Goal: Task Accomplishment & Management: Use online tool/utility

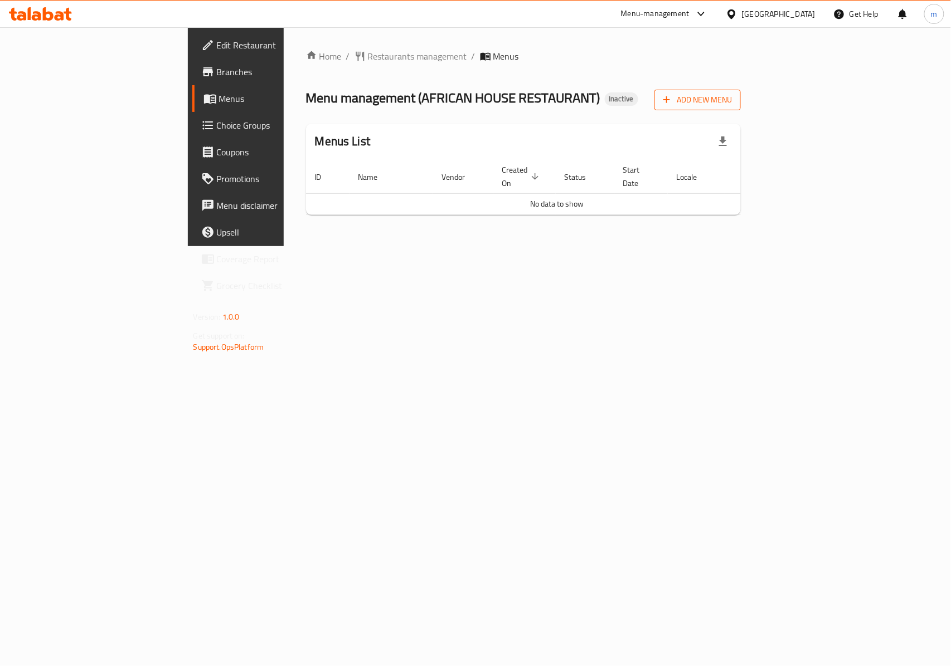
click at [732, 103] on span "Add New Menu" at bounding box center [697, 100] width 69 height 14
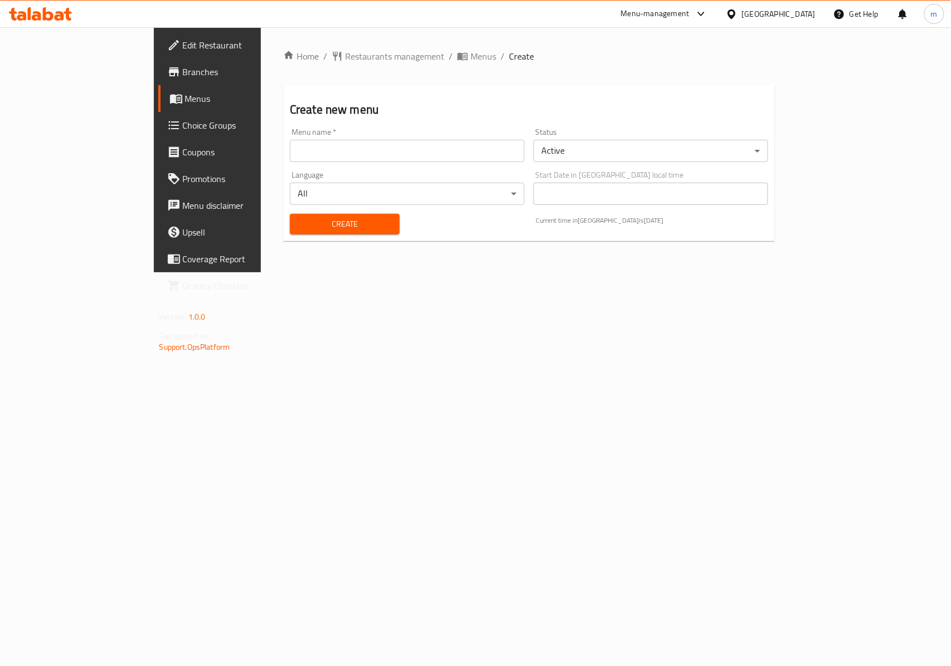
click at [343, 158] on input "text" at bounding box center [407, 151] width 235 height 22
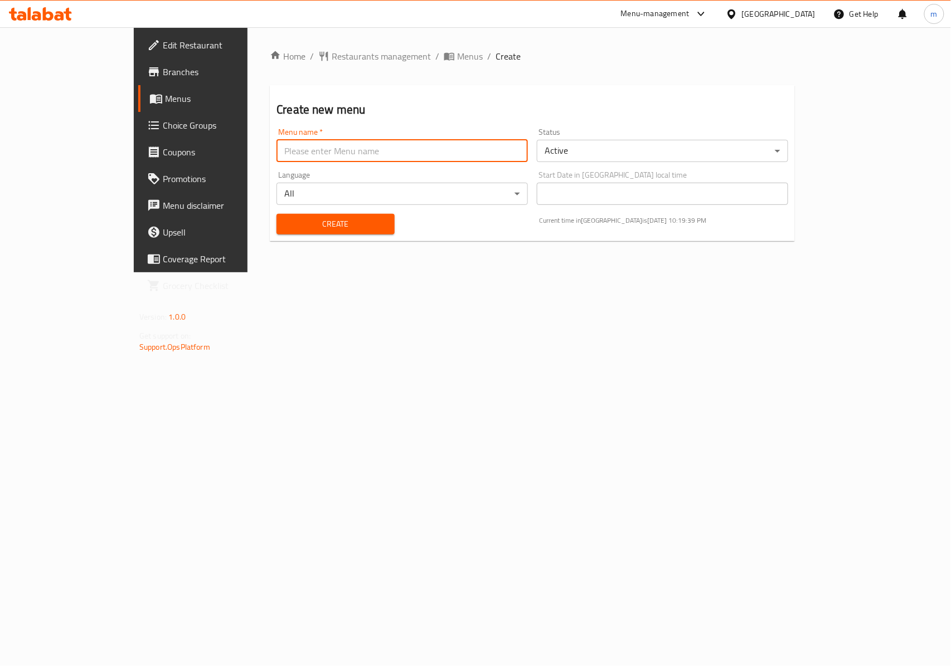
click at [345, 156] on input "text" at bounding box center [401, 151] width 251 height 22
click at [409, 272] on div "Home / Restaurants management / Menus / Create Create new menu Menu name   * Me…" at bounding box center [531, 149] width 569 height 245
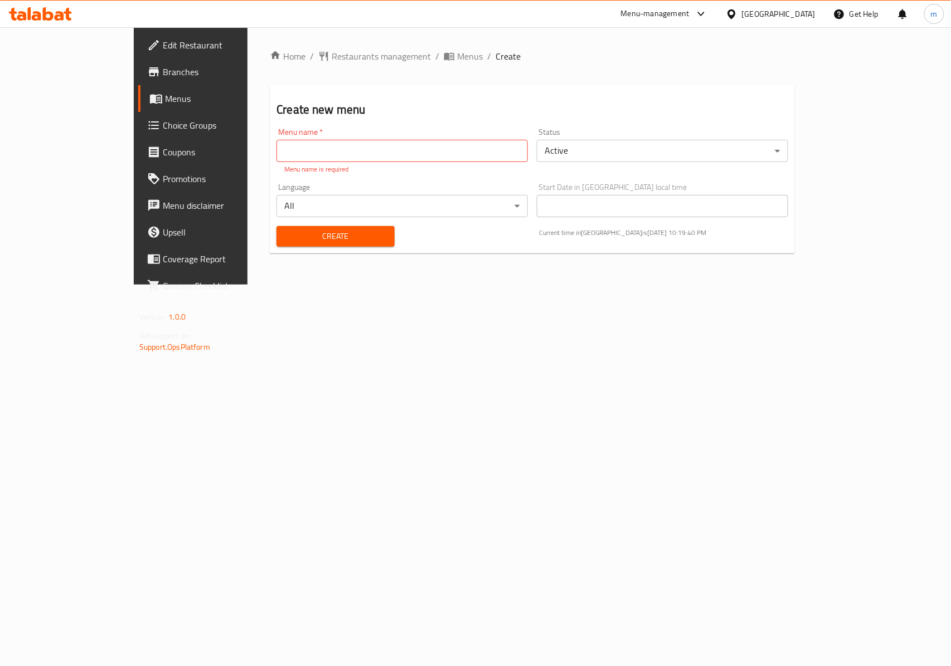
drag, startPoint x: 275, startPoint y: 149, endPoint x: 283, endPoint y: 157, distance: 11.0
click at [276, 149] on input "text" at bounding box center [401, 151] width 251 height 22
click at [651, 145] on body "​ Menu-management [GEOGRAPHIC_DATA] Get Help m Edit Restaurant Branches Menus C…" at bounding box center [475, 346] width 951 height 639
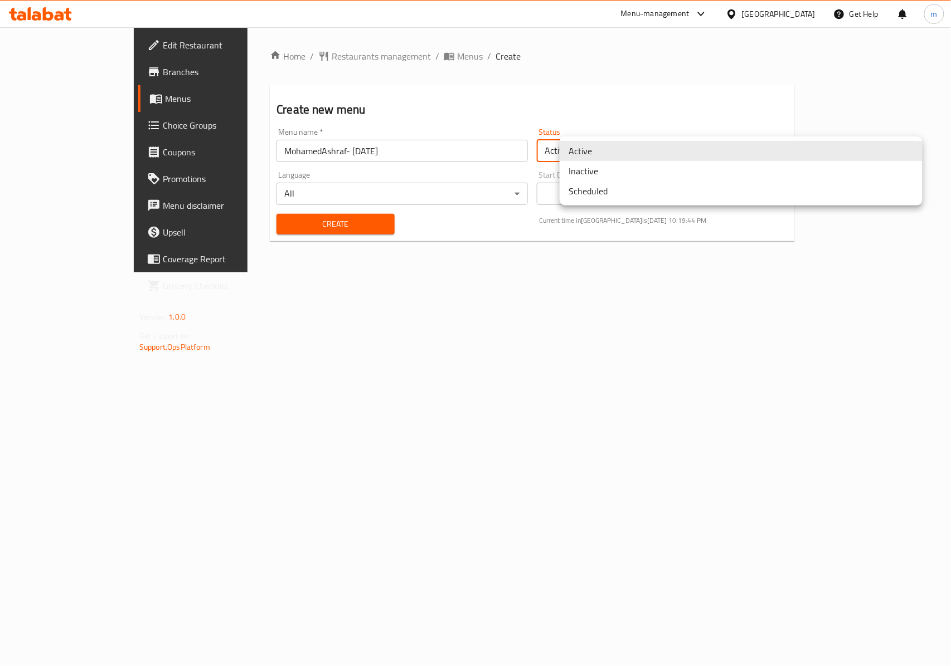
drag, startPoint x: 394, startPoint y: 134, endPoint x: 386, endPoint y: 134, distance: 8.9
click at [390, 134] on div at bounding box center [475, 333] width 951 height 666
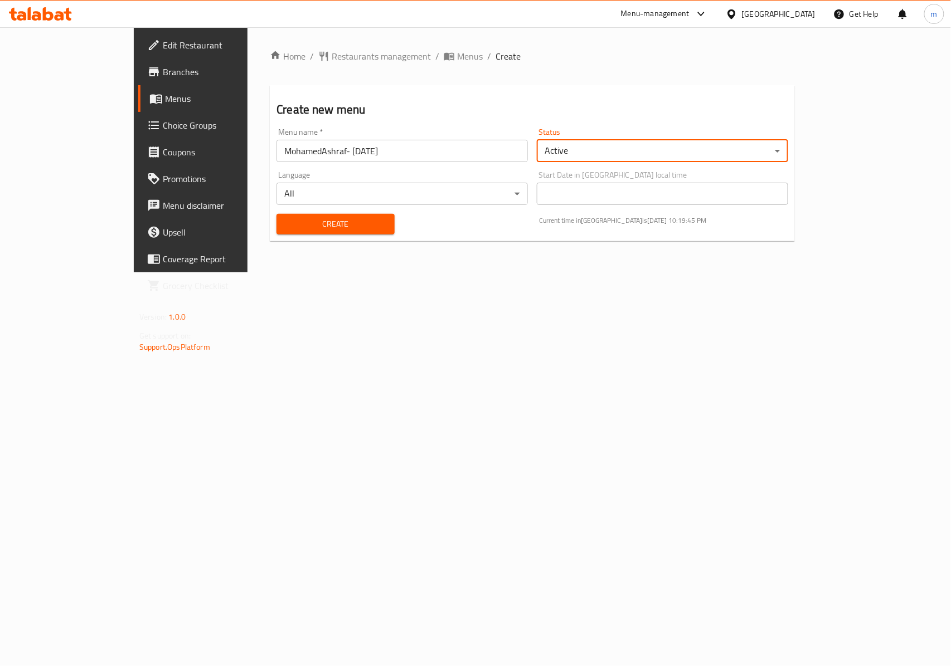
drag, startPoint x: 368, startPoint y: 149, endPoint x: 271, endPoint y: 156, distance: 97.7
click at [365, 149] on input "MohamedAshraf- [DATE]" at bounding box center [401, 151] width 251 height 22
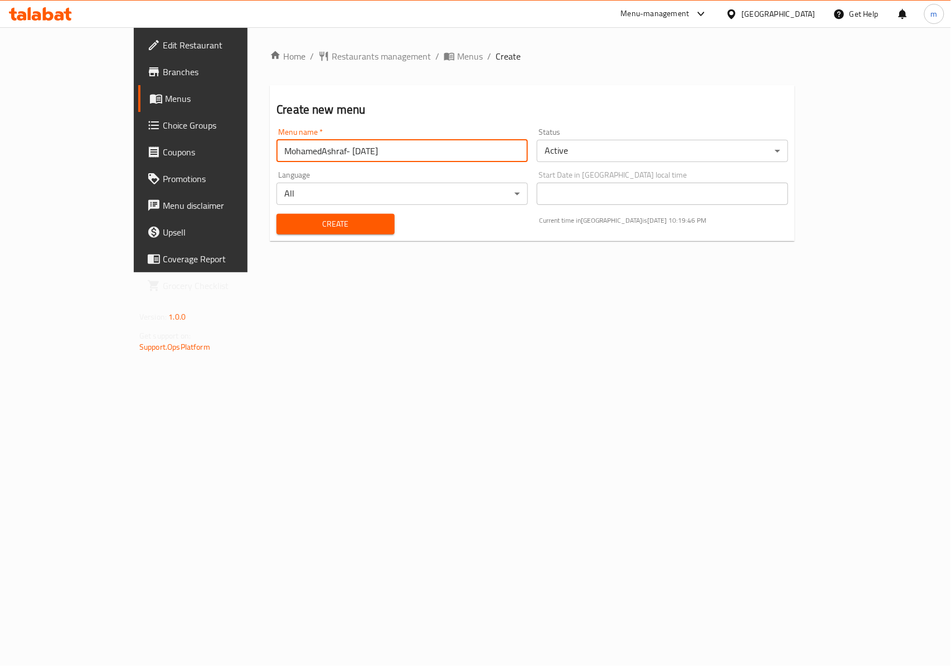
drag, startPoint x: 328, startPoint y: 154, endPoint x: 79, endPoint y: 144, distance: 249.8
click at [134, 144] on div "Edit Restaurant Branches Menus Choice Groups Coupons Promotions Menu disclaimer…" at bounding box center [475, 149] width 683 height 245
type input "[PERSON_NAME]- [DATE]"
click at [247, 262] on div "Home / Restaurants management / Menus / Create Create new menu Menu name   * [P…" at bounding box center [531, 149] width 569 height 245
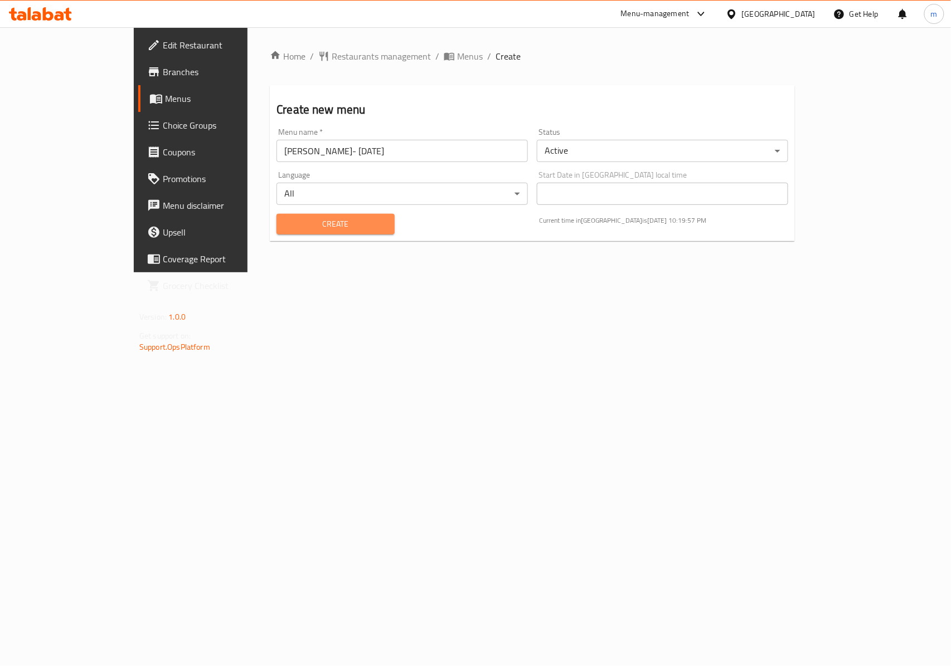
click at [285, 221] on span "Create" at bounding box center [335, 224] width 100 height 14
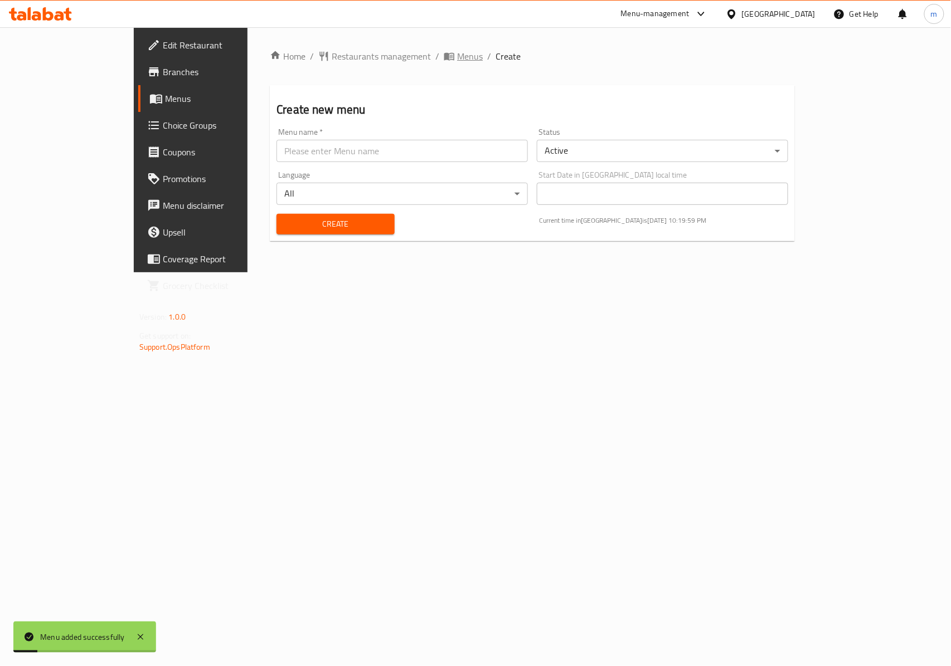
click at [457, 56] on span "Menus" at bounding box center [470, 56] width 26 height 13
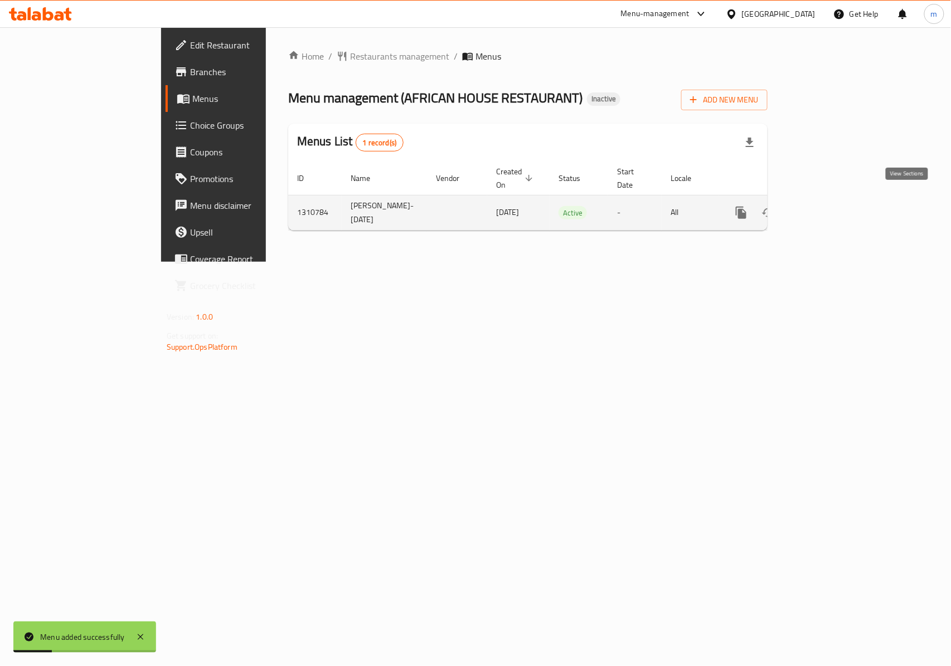
click at [835, 199] on link "enhanced table" at bounding box center [821, 212] width 27 height 27
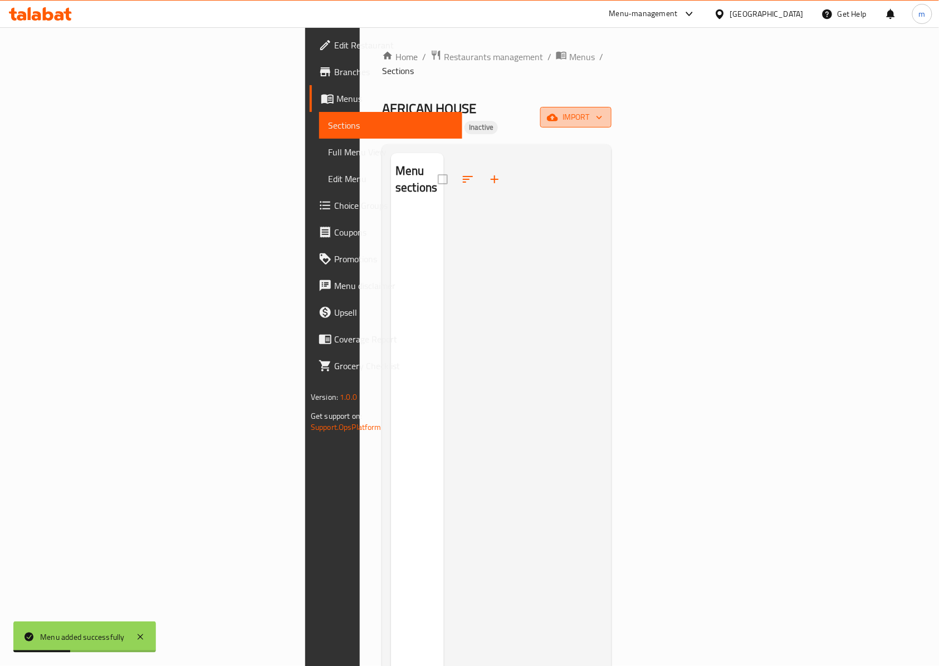
click at [603, 110] on span "import" at bounding box center [575, 117] width 53 height 14
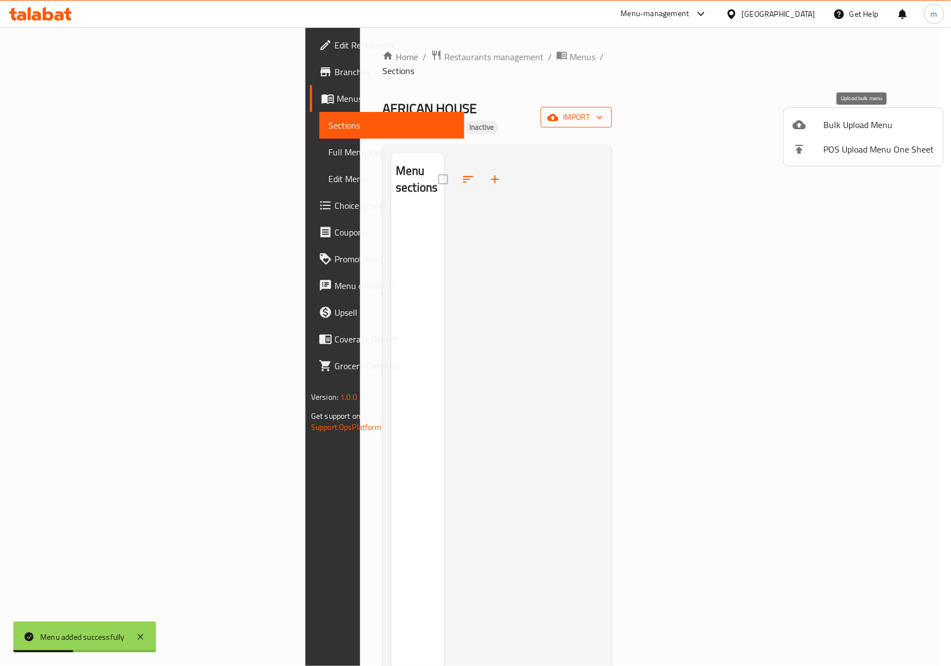
click at [874, 120] on span "Bulk Upload Menu" at bounding box center [878, 124] width 110 height 13
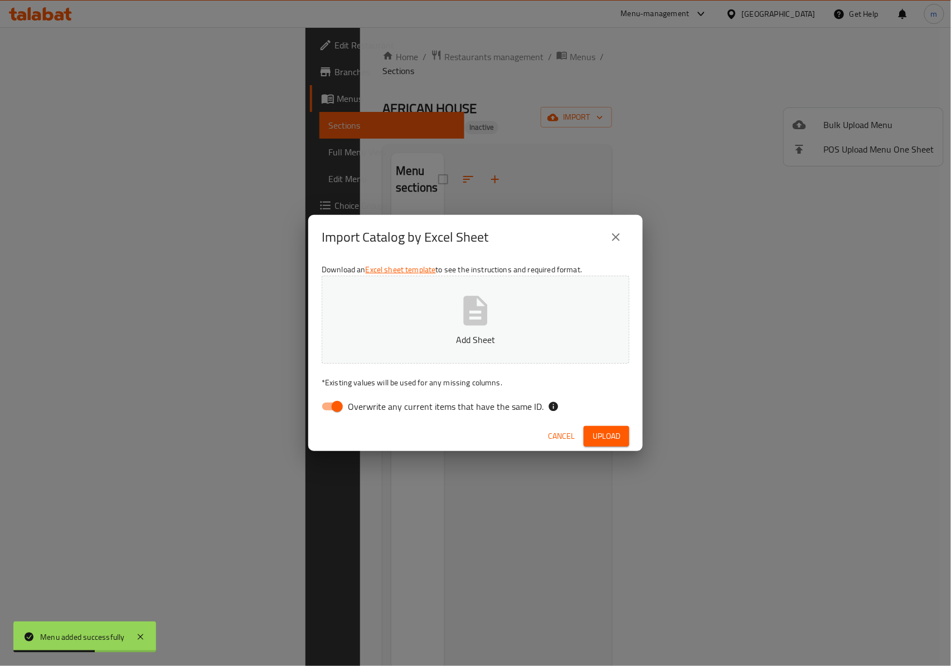
click at [319, 407] on input "Overwrite any current items that have the same ID." at bounding box center [337, 406] width 64 height 21
checkbox input "false"
click at [444, 329] on button "Add Sheet" at bounding box center [475, 320] width 308 height 88
click at [549, 435] on span "Cancel" at bounding box center [561, 437] width 27 height 14
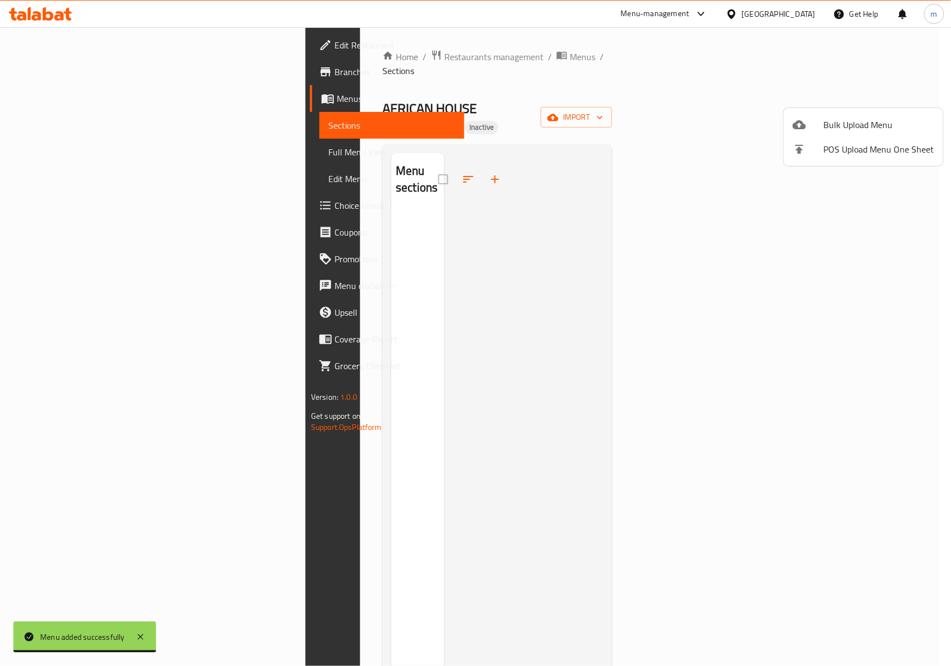
click at [852, 124] on span "Bulk Upload Menu" at bounding box center [878, 124] width 110 height 13
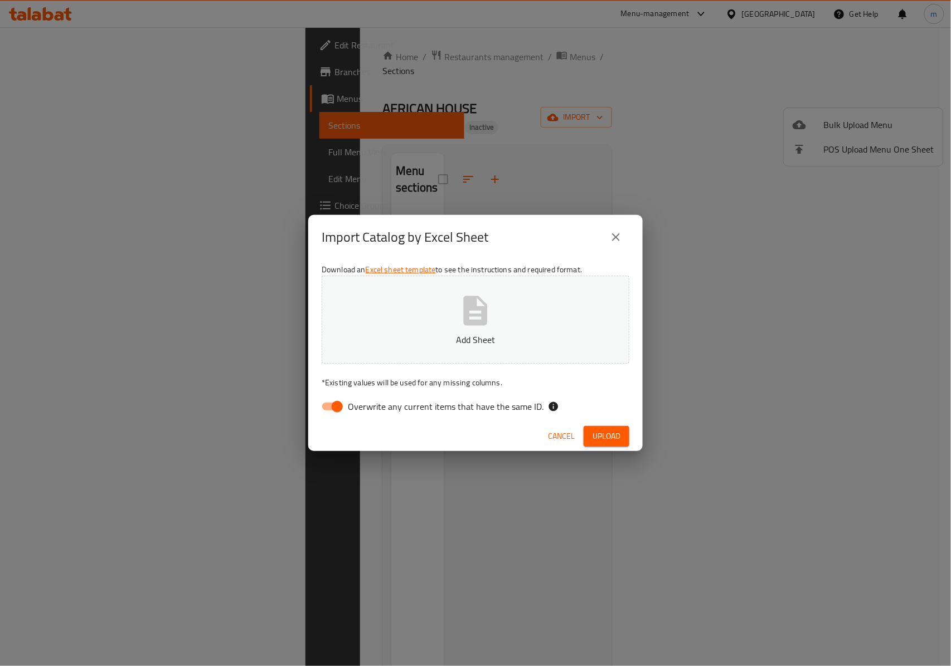
click at [312, 406] on div "Download an Excel sheet template to see the instructions and required format. A…" at bounding box center [475, 341] width 334 height 162
click at [325, 402] on input "Overwrite any current items that have the same ID." at bounding box center [337, 406] width 64 height 21
checkbox input "false"
click at [431, 324] on button "Add Sheet" at bounding box center [475, 320] width 308 height 88
click at [603, 440] on span "Upload" at bounding box center [606, 437] width 28 height 14
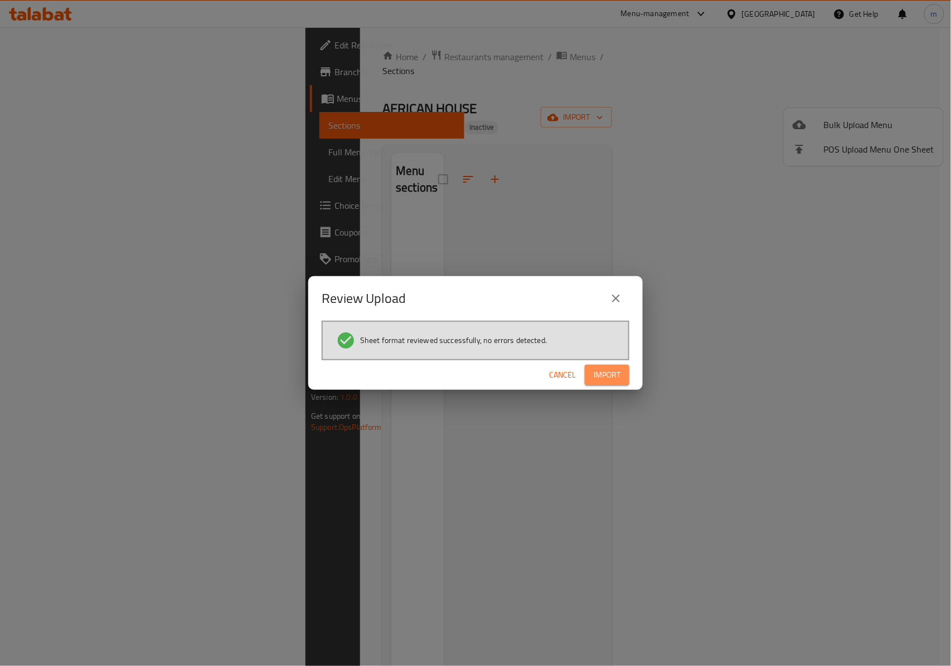
click at [622, 382] on button "Import" at bounding box center [606, 375] width 45 height 21
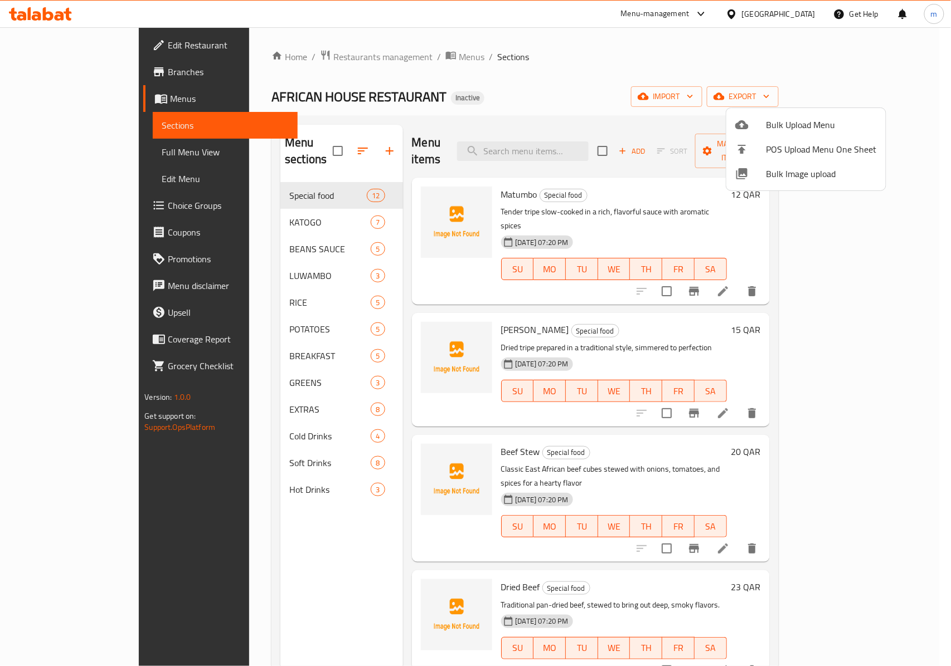
click at [57, 154] on div at bounding box center [475, 333] width 951 height 666
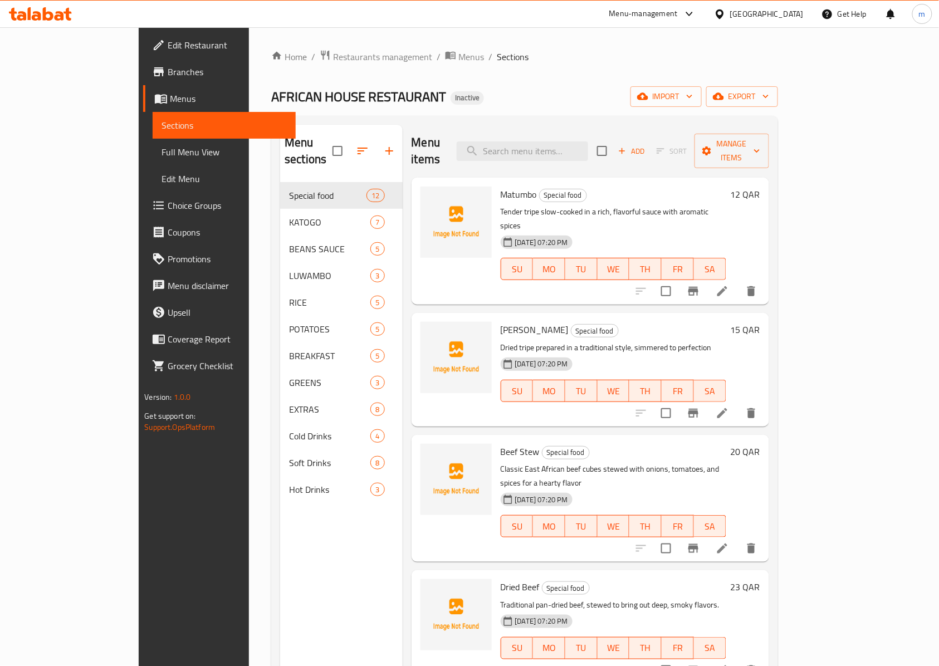
click at [162, 154] on span "Full Menu View" at bounding box center [224, 151] width 125 height 13
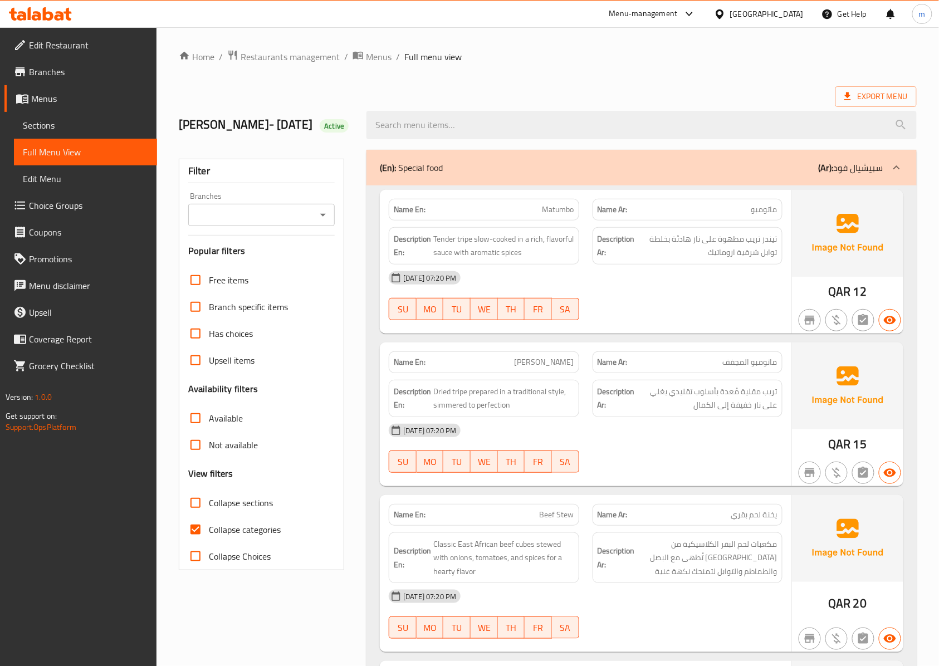
click at [217, 543] on label "Collapse categories" at bounding box center [231, 529] width 99 height 27
click at [209, 543] on input "Collapse categories" at bounding box center [195, 529] width 27 height 27
checkbox input "false"
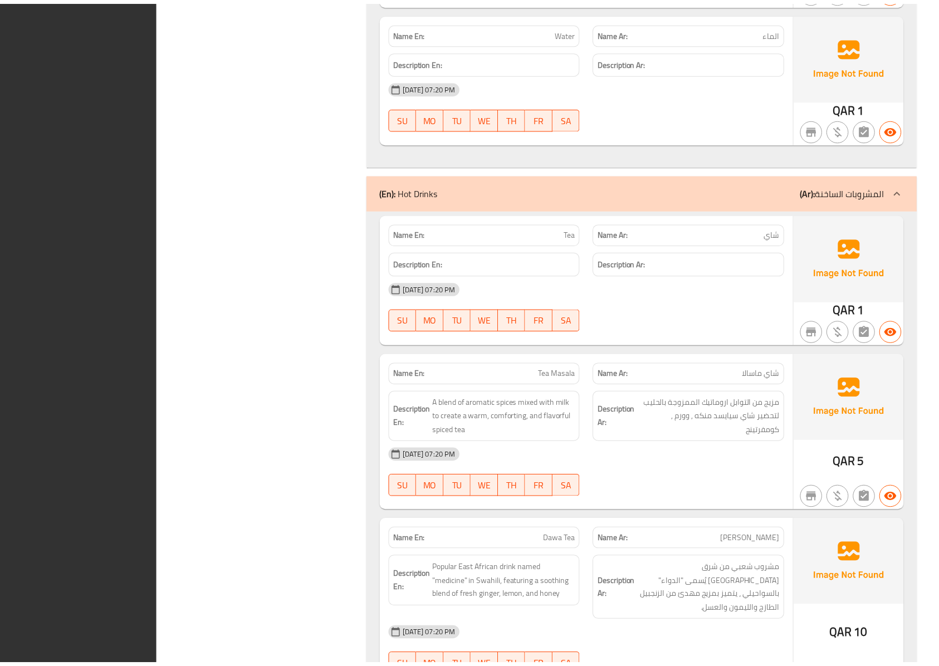
scroll to position [10640, 0]
